Goal: Task Accomplishment & Management: Complete application form

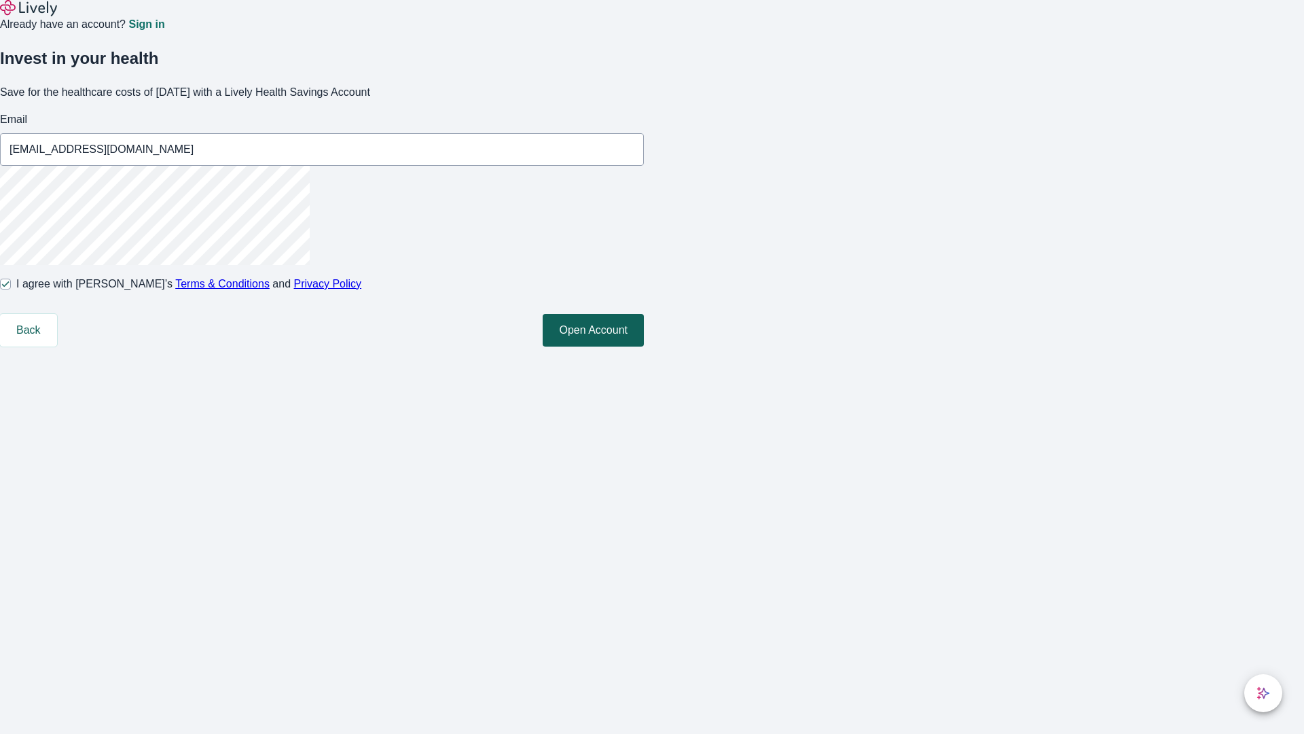
click at [644, 346] on button "Open Account" at bounding box center [593, 330] width 101 height 33
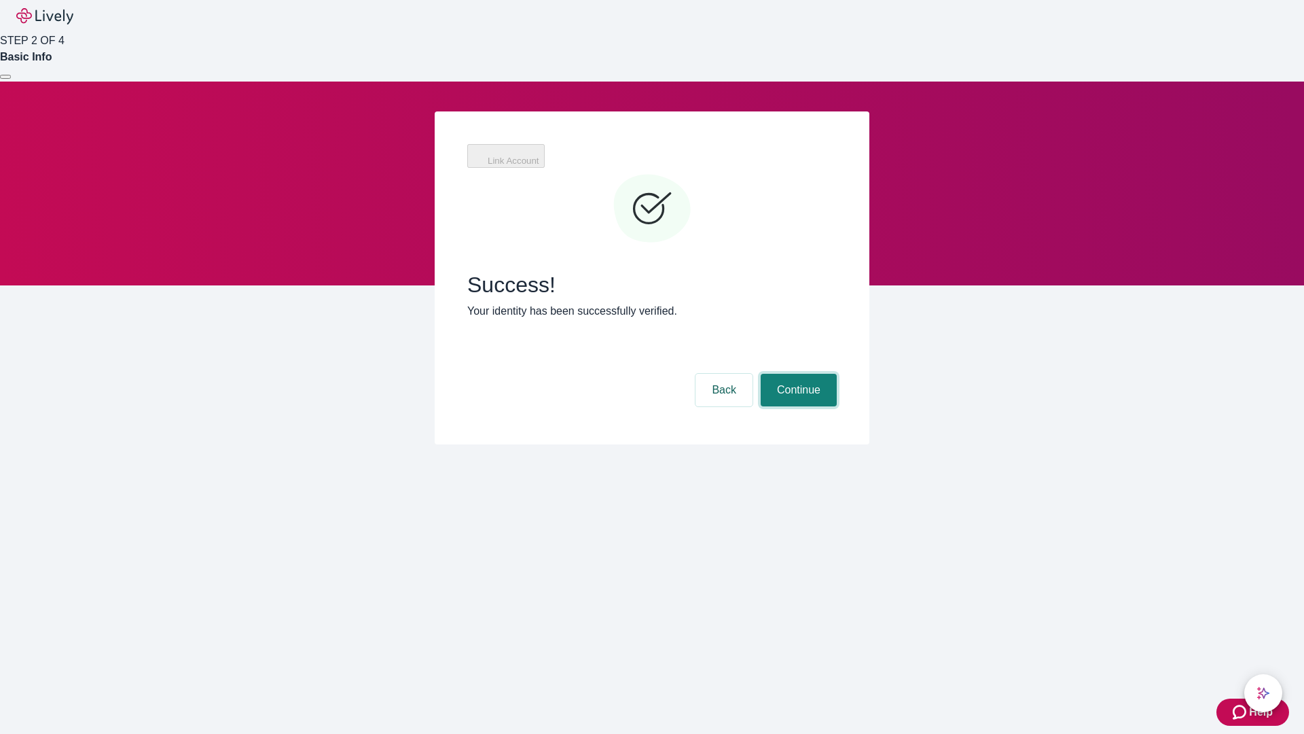
click at [797, 374] on button "Continue" at bounding box center [799, 390] width 76 height 33
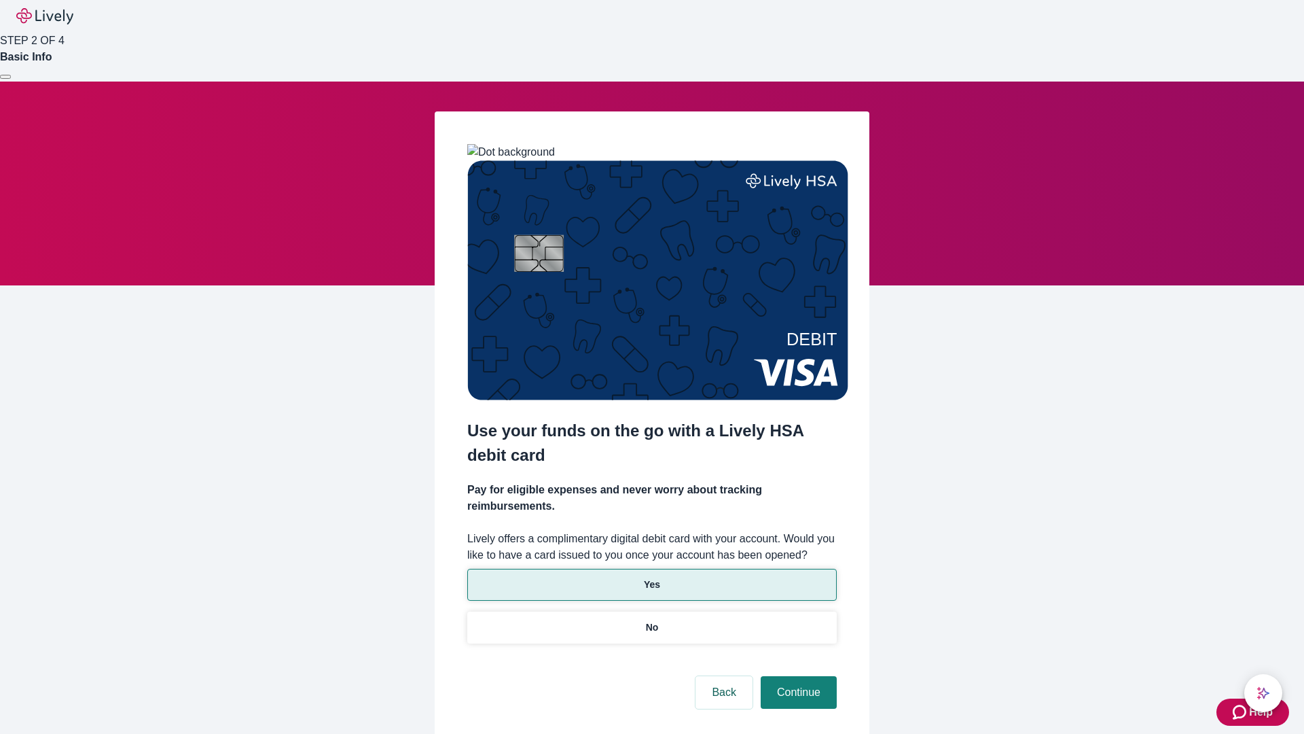
click at [651, 577] on p "Yes" at bounding box center [652, 584] width 16 height 14
click at [797, 676] on button "Continue" at bounding box center [799, 692] width 76 height 33
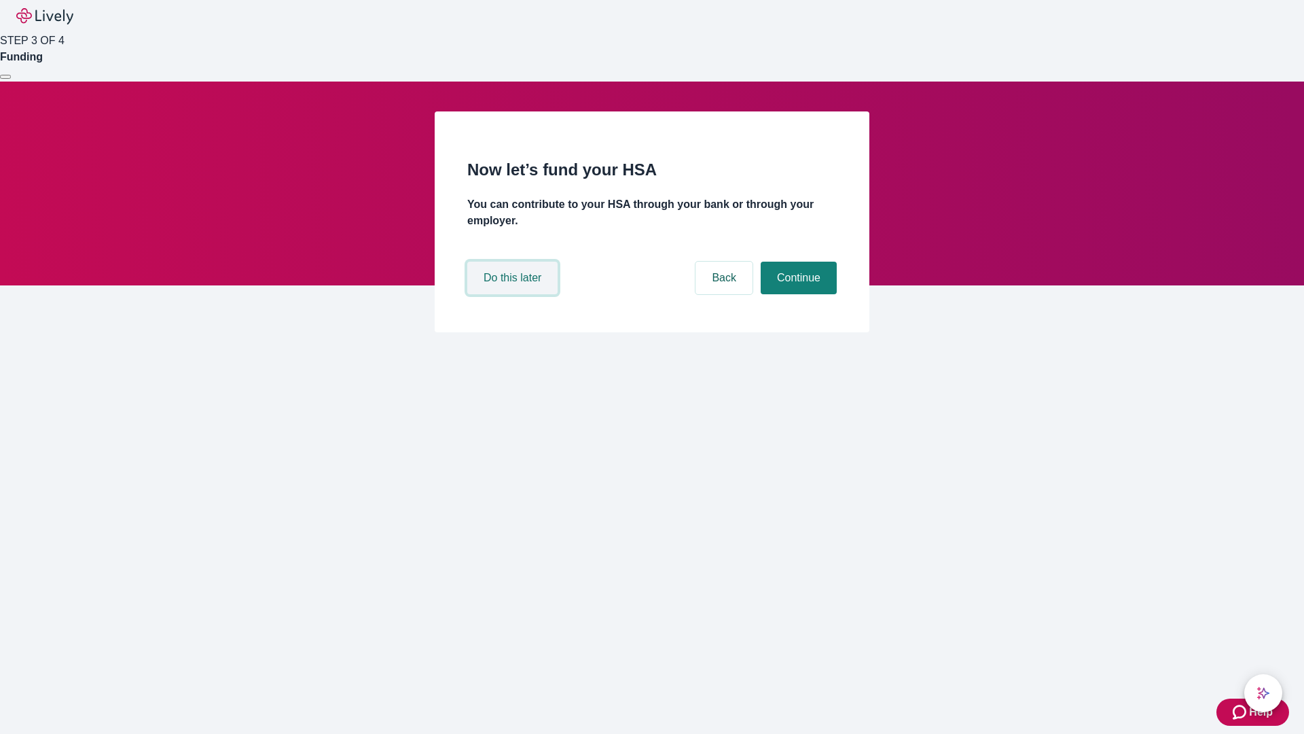
click at [514, 294] on button "Do this later" at bounding box center [512, 278] width 90 height 33
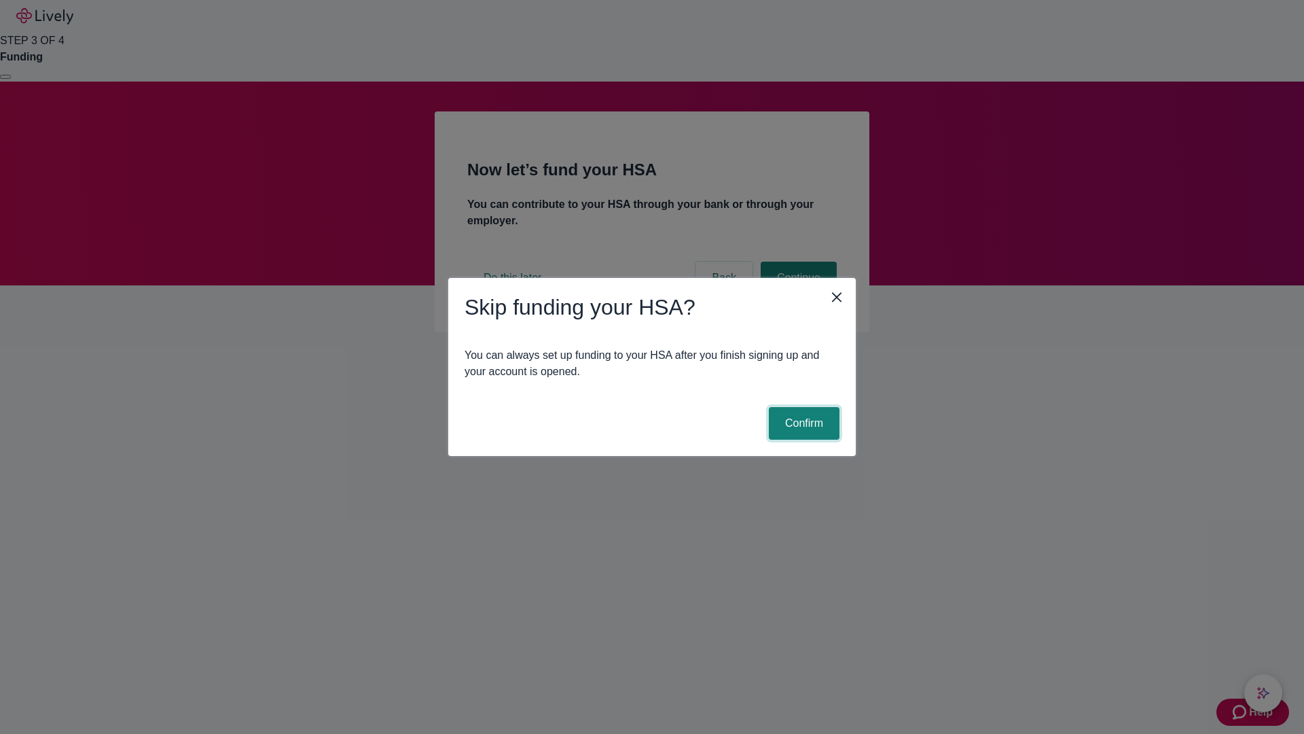
click at [802, 423] on button "Confirm" at bounding box center [804, 423] width 71 height 33
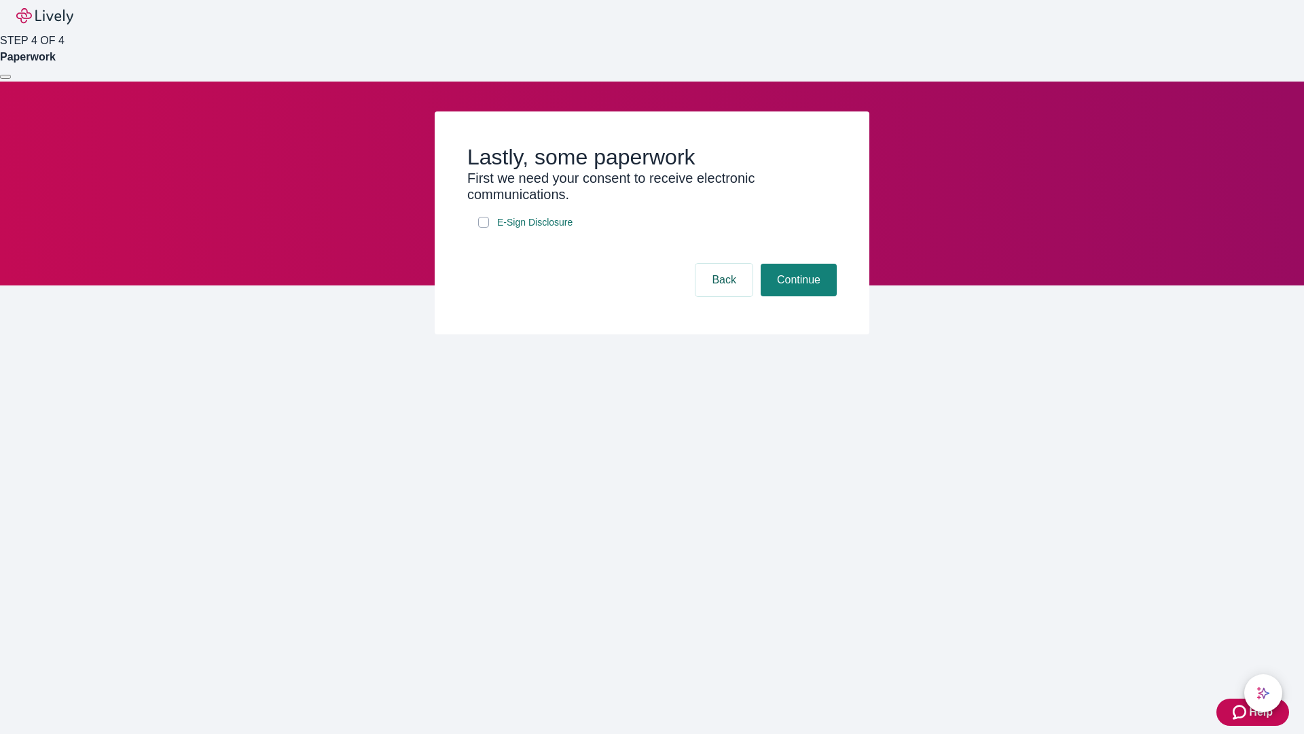
click at [484, 228] on input "E-Sign Disclosure" at bounding box center [483, 222] width 11 height 11
checkbox input "true"
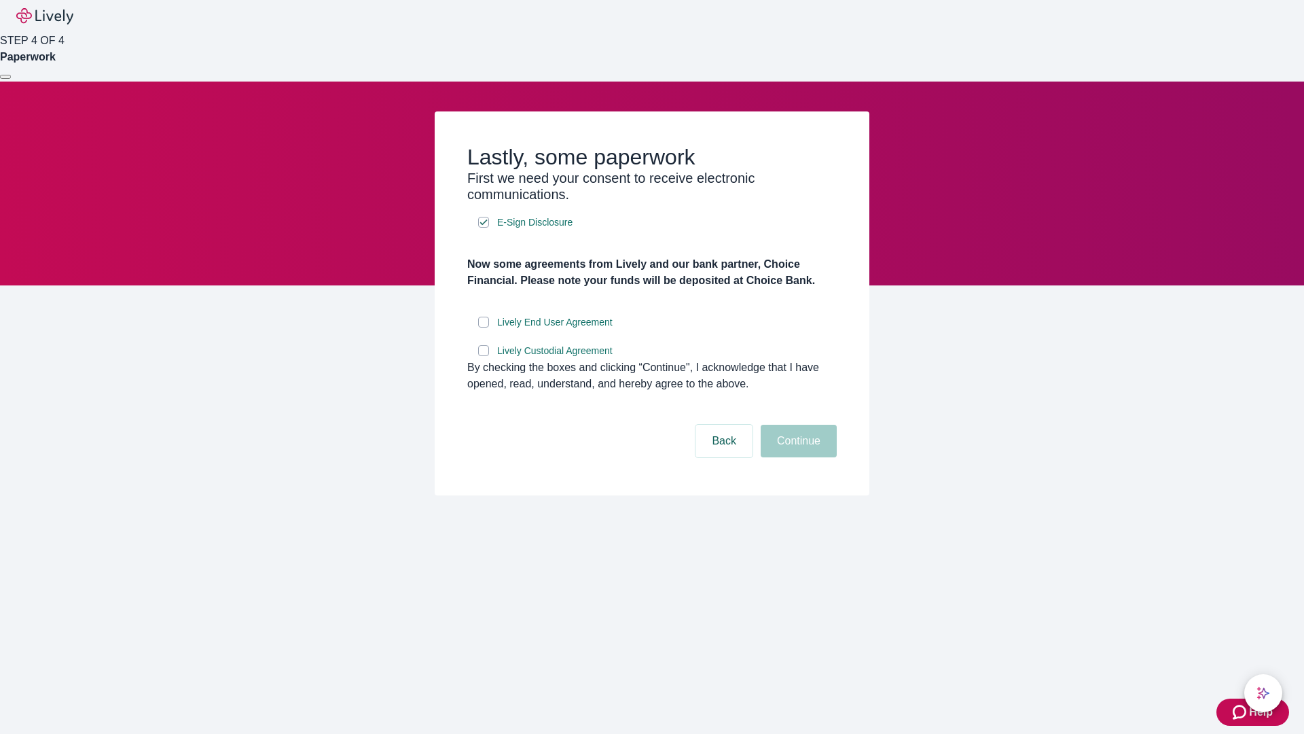
click at [484, 327] on input "Lively End User Agreement" at bounding box center [483, 322] width 11 height 11
checkbox input "true"
click at [484, 356] on input "Lively Custodial Agreement" at bounding box center [483, 350] width 11 height 11
checkbox input "true"
click at [797, 457] on button "Continue" at bounding box center [799, 441] width 76 height 33
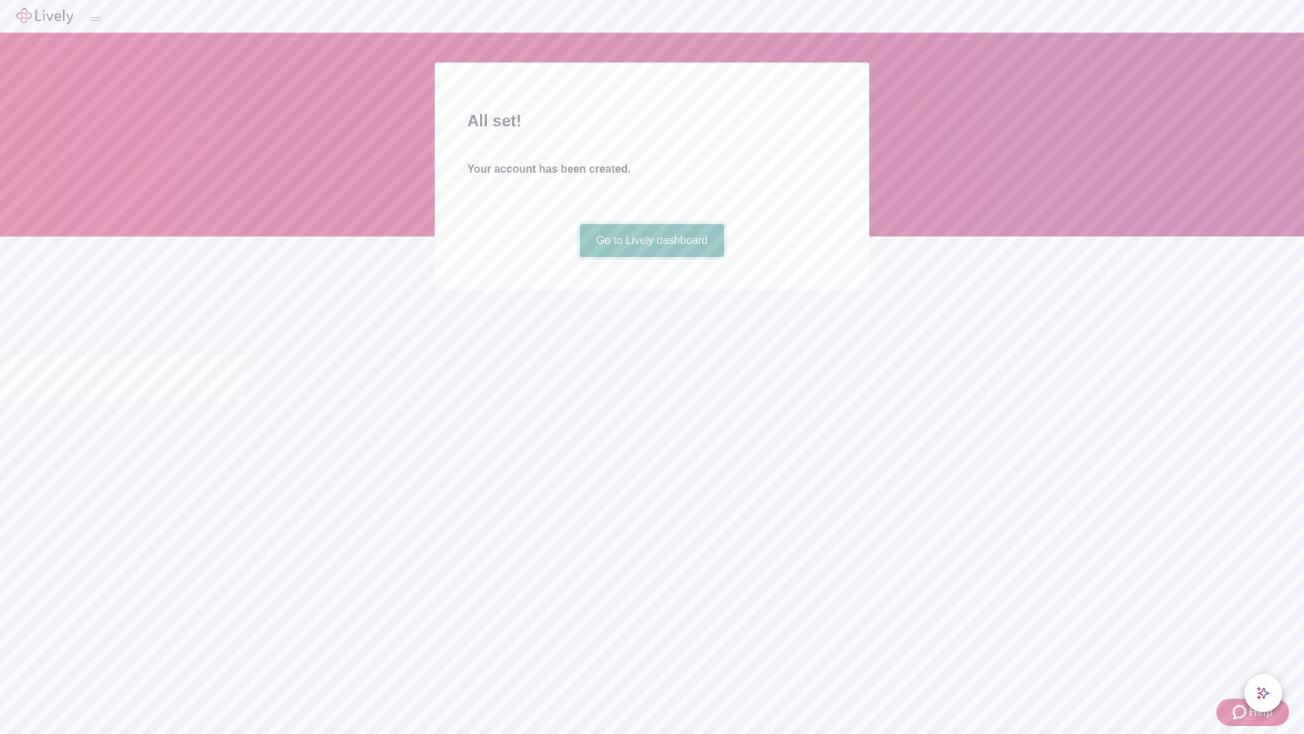
click at [651, 257] on link "Go to Lively dashboard" at bounding box center [652, 240] width 145 height 33
